Goal: Information Seeking & Learning: Learn about a topic

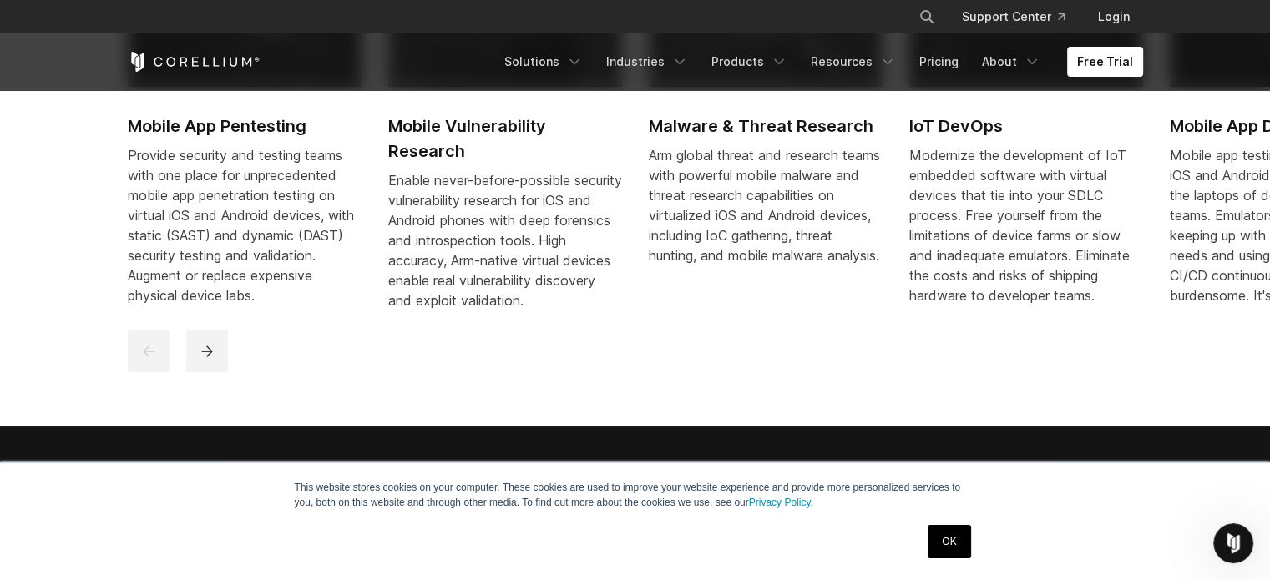
scroll to position [668, 0]
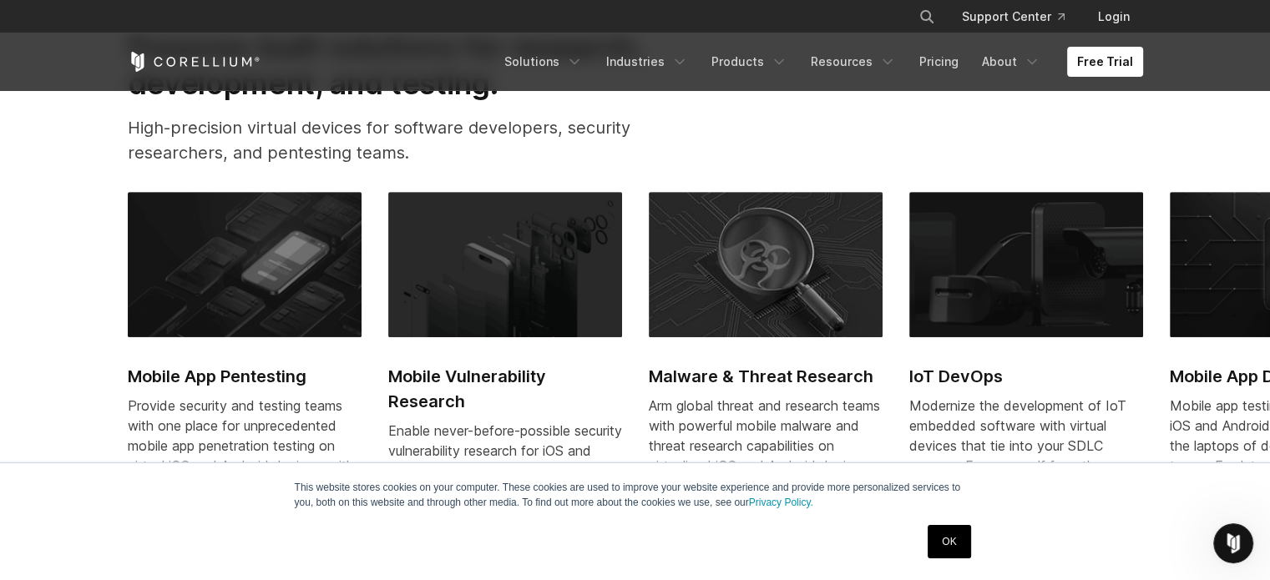
click at [201, 264] on img at bounding box center [245, 264] width 234 height 145
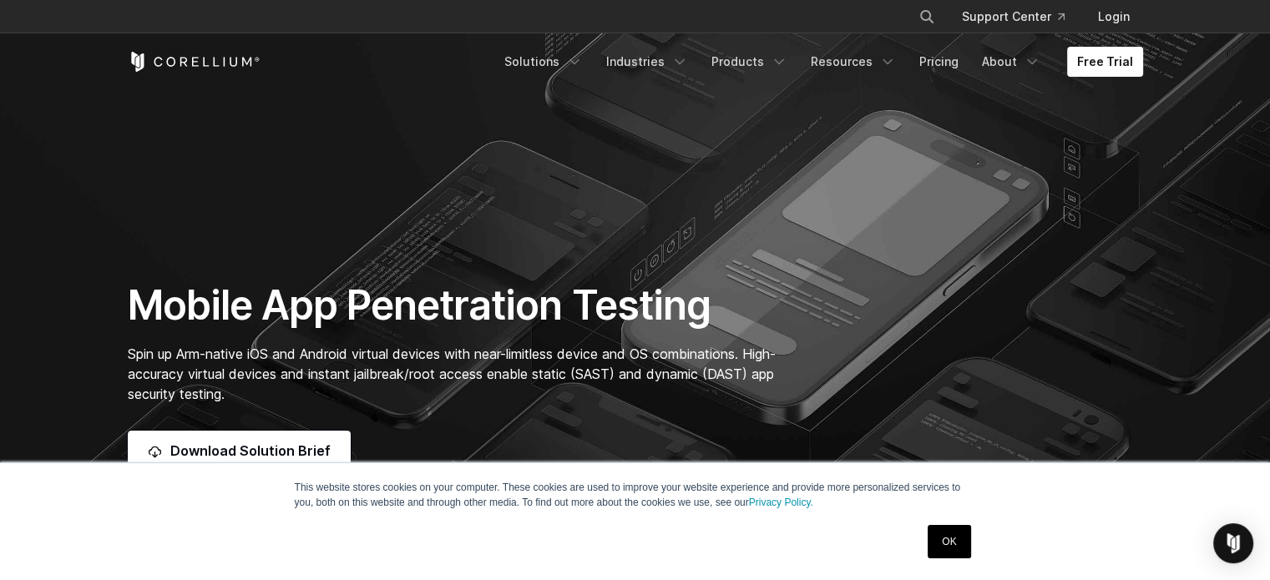
drag, startPoint x: 461, startPoint y: 98, endPoint x: 301, endPoint y: 144, distance: 165.9
click at [308, 159] on section "Mobile App Penetration Testing Spin up Arm-native iOS and Android virtual devic…" at bounding box center [635, 275] width 1270 height 551
click at [563, 65] on link "Solutions" at bounding box center [543, 62] width 98 height 30
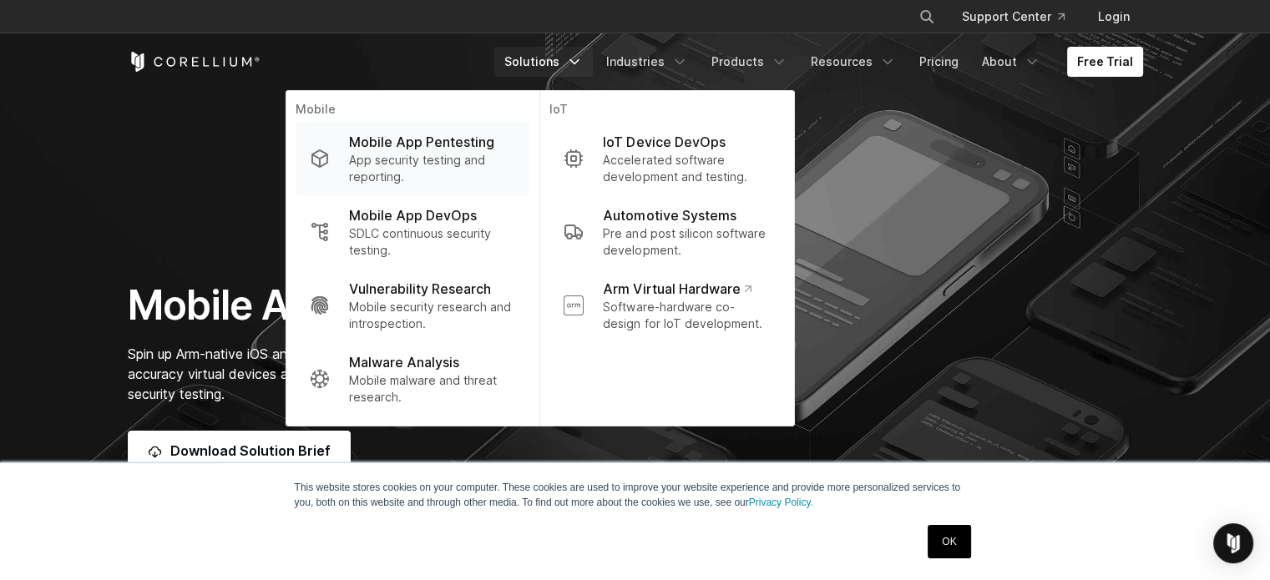
click at [417, 138] on p "Mobile App Pentesting" at bounding box center [421, 142] width 145 height 20
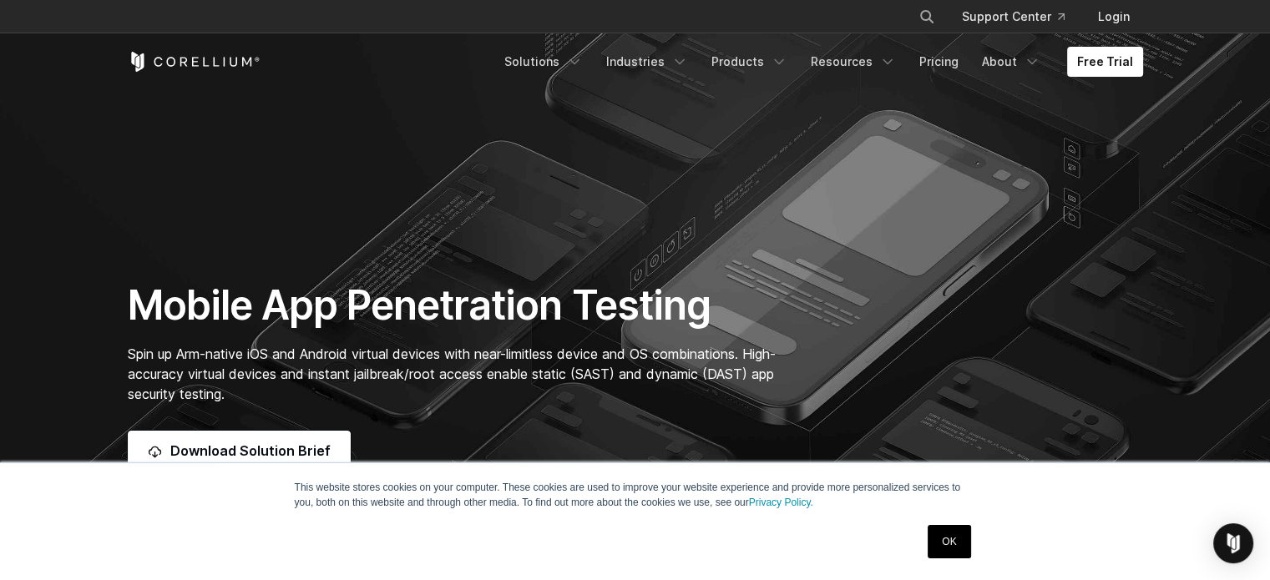
click at [953, 553] on link "OK" at bounding box center [948, 541] width 43 height 33
